Goal: Task Accomplishment & Management: Manage account settings

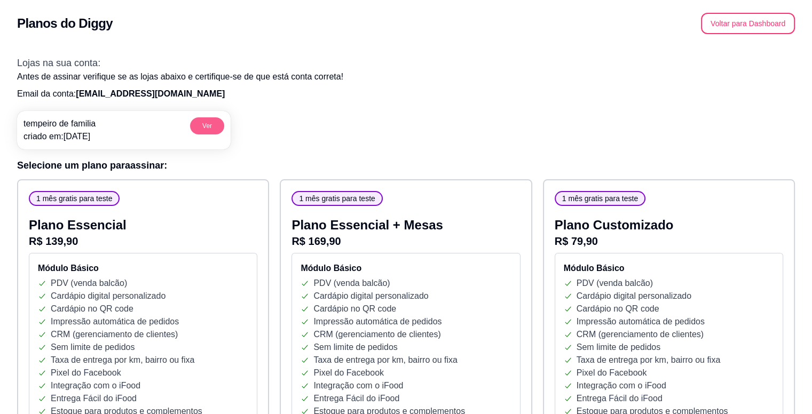
click at [205, 128] on button "Ver" at bounding box center [207, 125] width 34 height 17
click at [762, 25] on button "Voltar para Dashboard" at bounding box center [748, 23] width 91 height 21
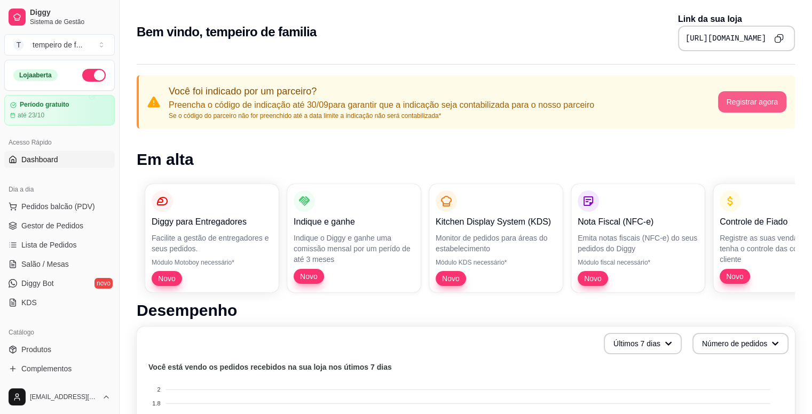
click at [765, 103] on button "Registrar agora" at bounding box center [752, 101] width 69 height 21
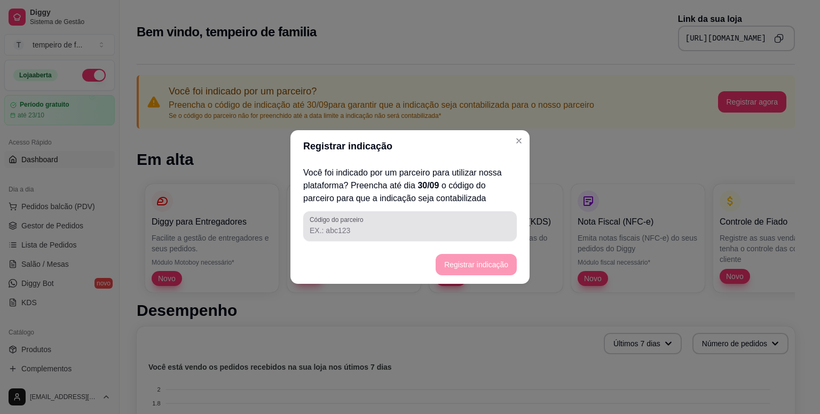
click at [367, 225] on input "Código do parceiro" at bounding box center [410, 230] width 201 height 11
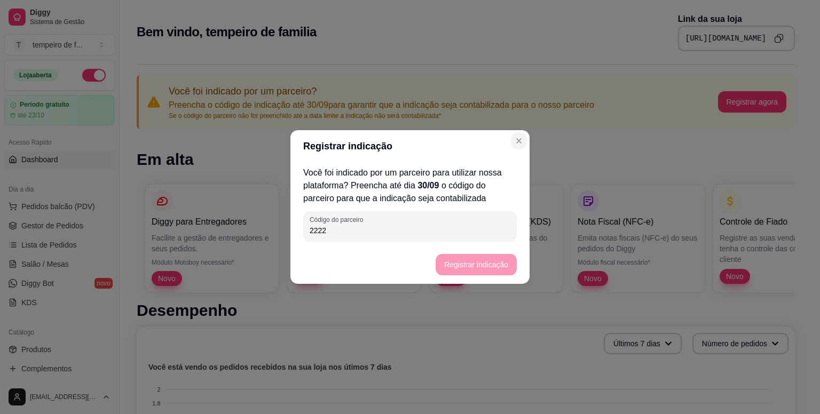
type input "2222"
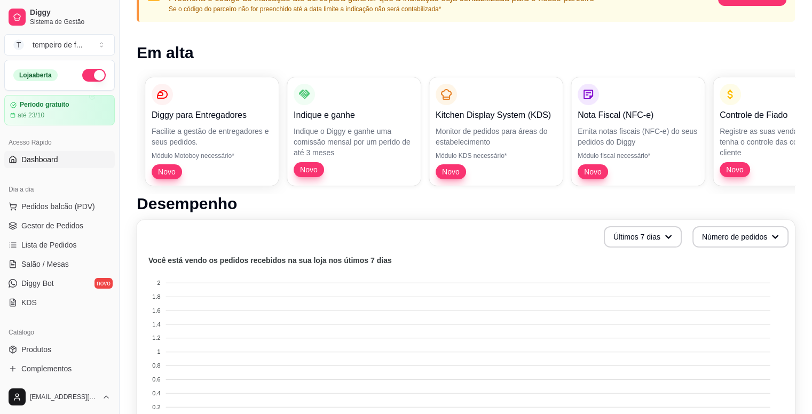
scroll to position [267, 0]
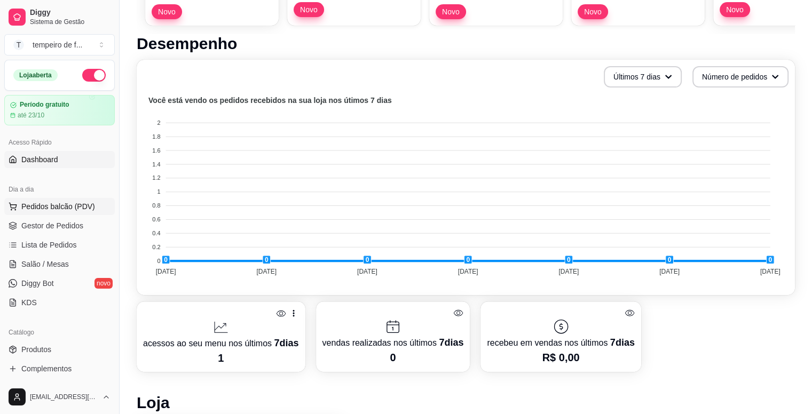
click at [40, 209] on span "Pedidos balcão (PDV)" at bounding box center [58, 206] width 74 height 11
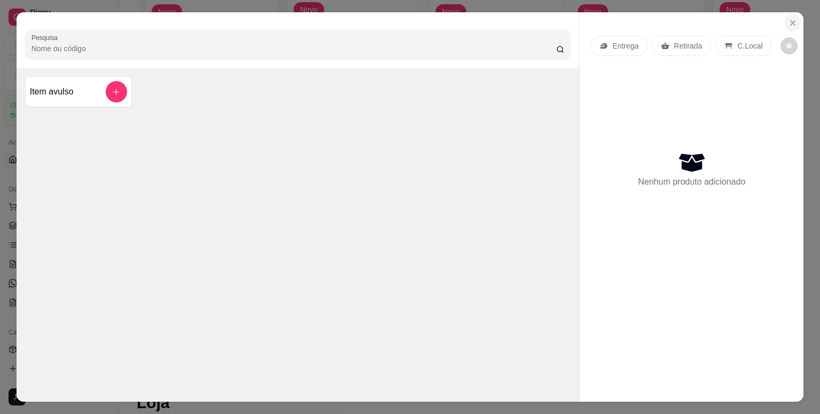
click at [789, 19] on icon "Close" at bounding box center [793, 23] width 9 height 9
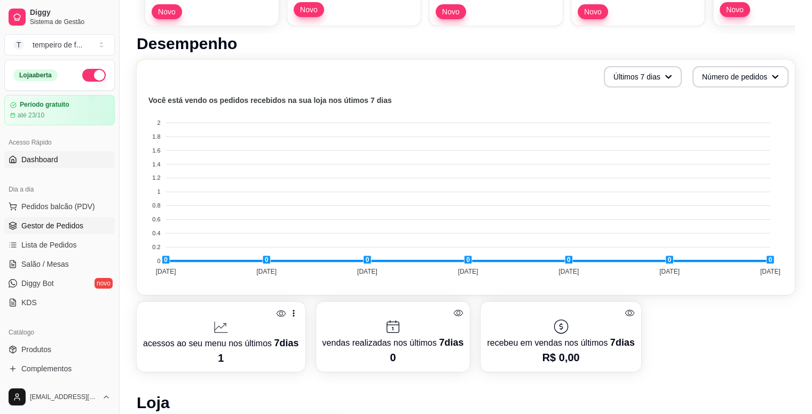
click at [38, 228] on span "Gestor de Pedidos" at bounding box center [52, 226] width 62 height 11
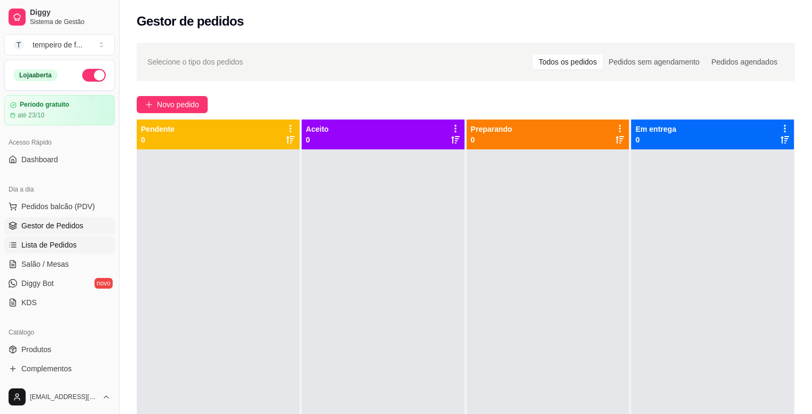
click at [36, 248] on span "Lista de Pedidos" at bounding box center [49, 245] width 56 height 11
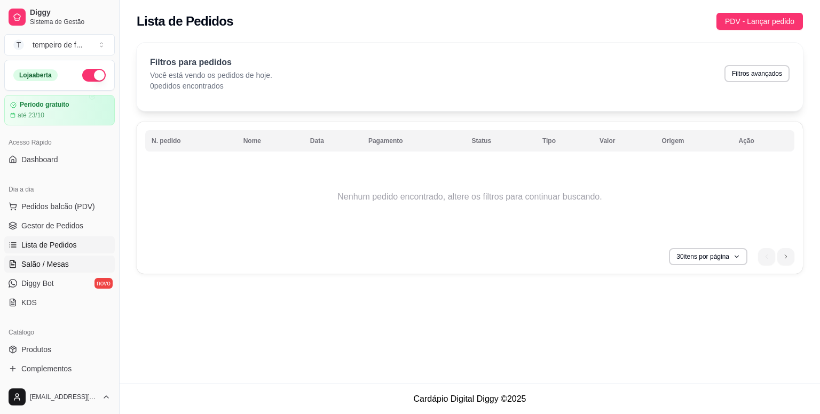
click at [37, 264] on span "Salão / Mesas" at bounding box center [45, 264] width 48 height 11
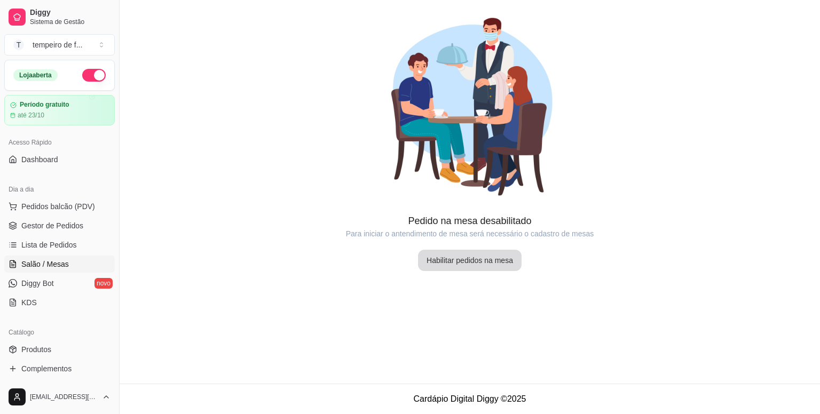
click at [491, 259] on button "Habilitar pedidos na mesa" at bounding box center [470, 260] width 104 height 21
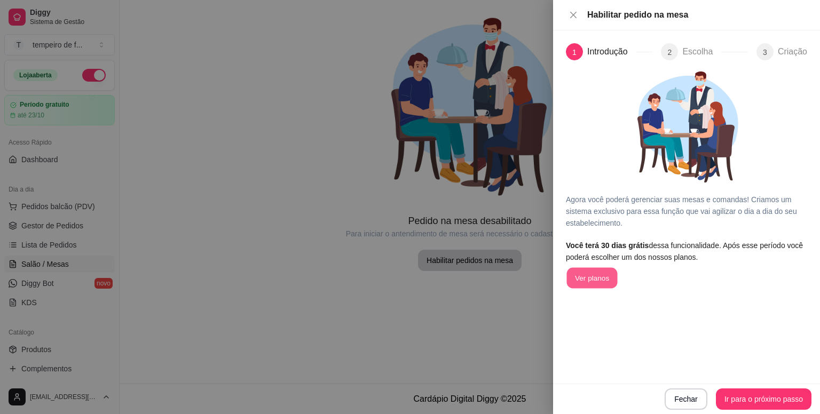
click at [605, 275] on button "Ver planos" at bounding box center [592, 278] width 51 height 21
